Goal: Navigation & Orientation: Find specific page/section

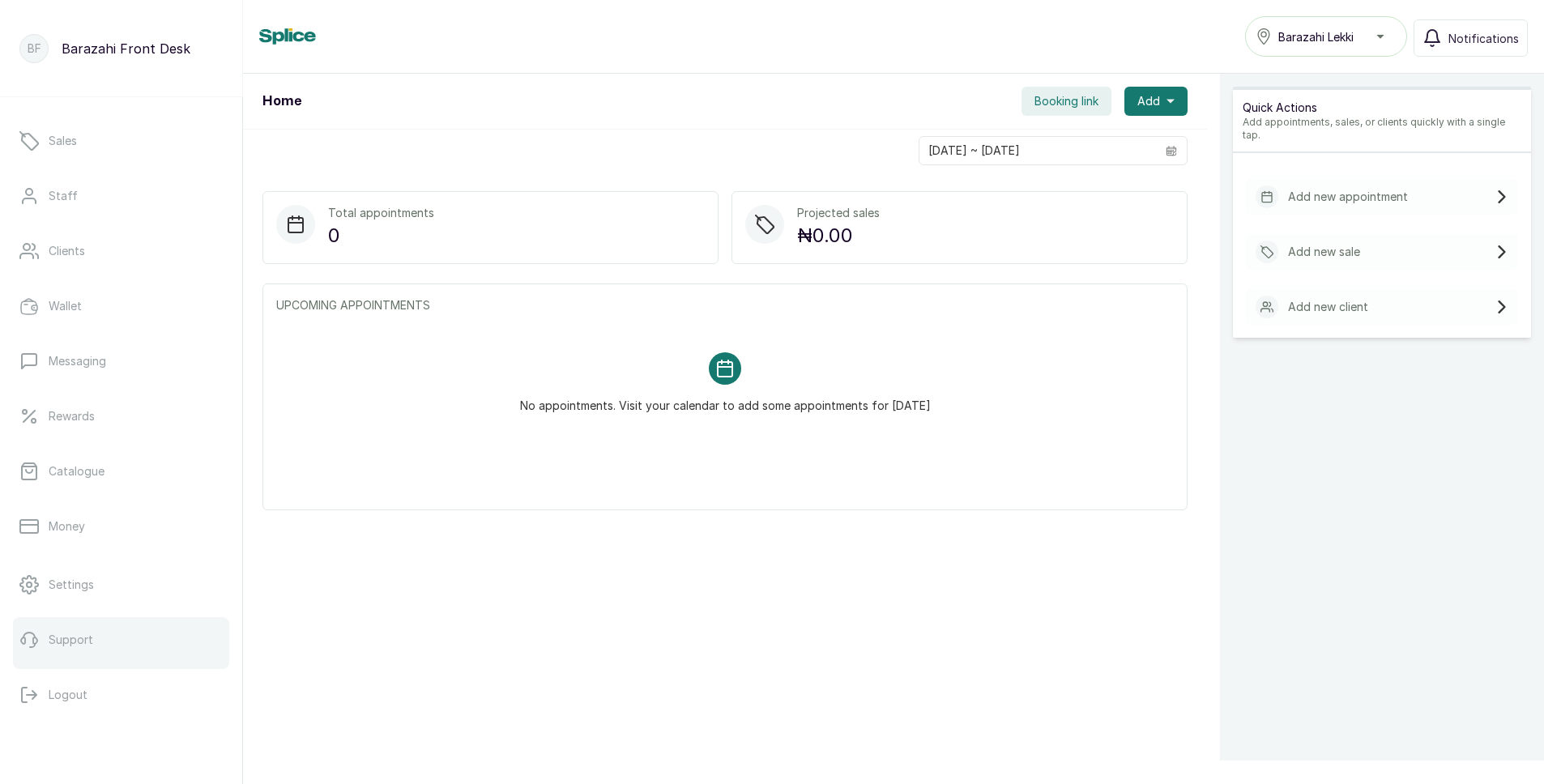
scroll to position [102, 0]
click at [107, 705] on button "Logout" at bounding box center [121, 691] width 217 height 45
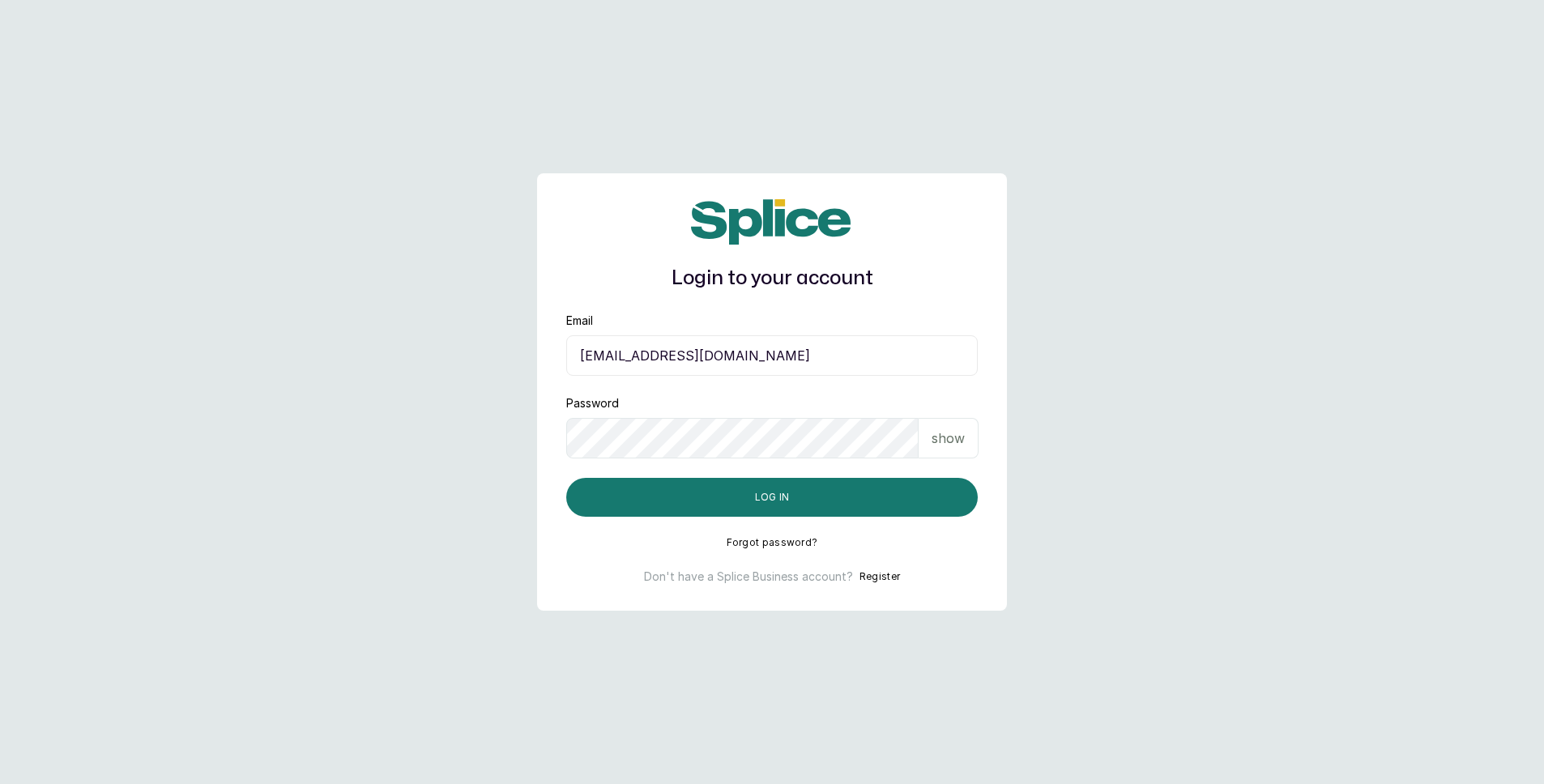
click at [787, 353] on input "sandraamanze012@gmail.com" at bounding box center [772, 355] width 412 height 40
type input "blessap002@gmail.com"
click at [806, 497] on button "Log in" at bounding box center [772, 497] width 412 height 39
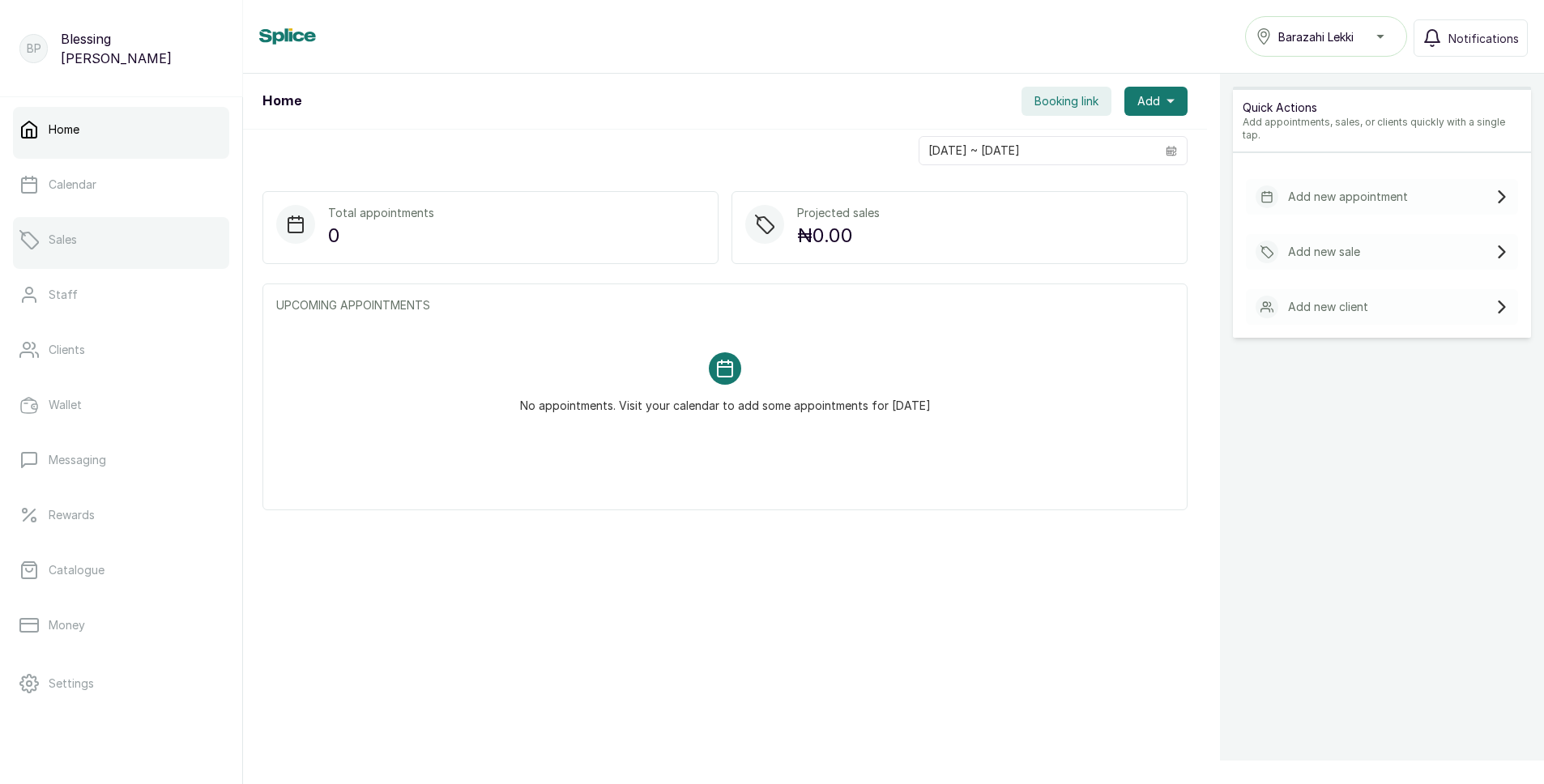
click at [113, 237] on link "Sales" at bounding box center [121, 240] width 217 height 45
